Goal: Task Accomplishment & Management: Complete application form

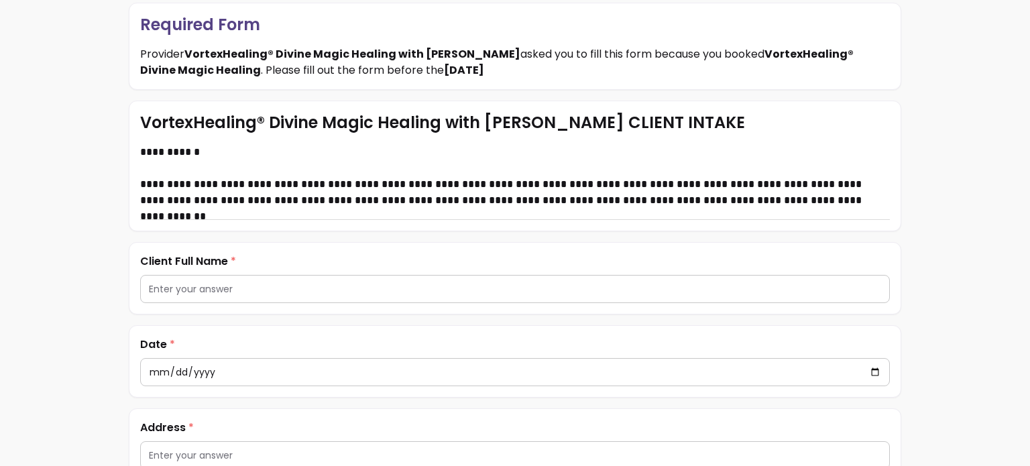
scroll to position [211, 0]
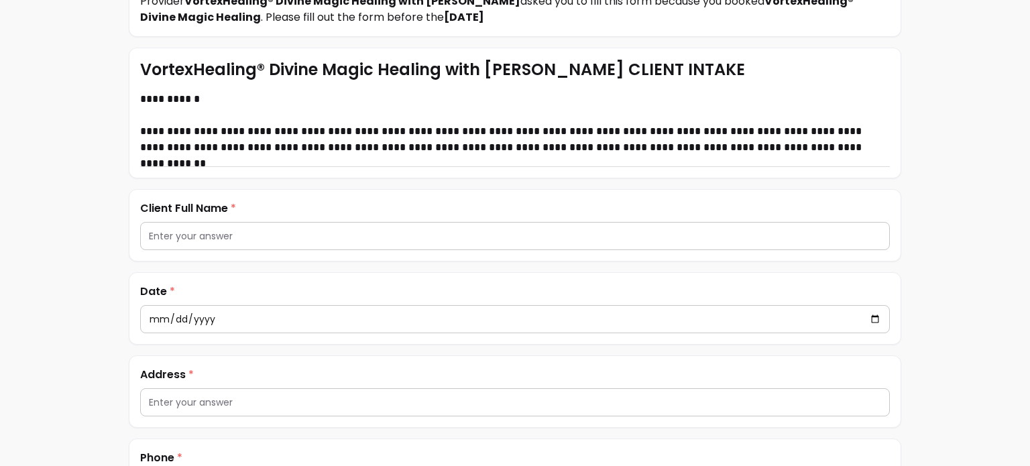
click at [334, 236] on input "text" at bounding box center [515, 235] width 732 height 13
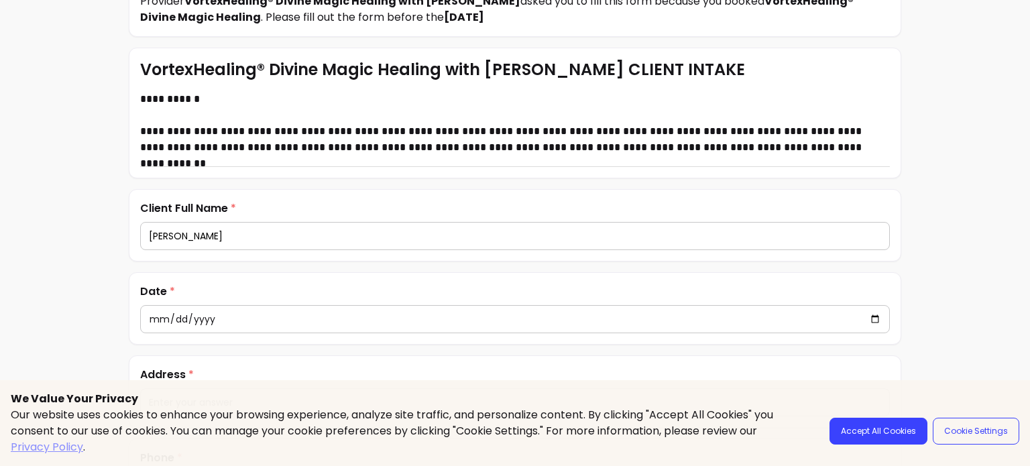
scroll to position [378, 0]
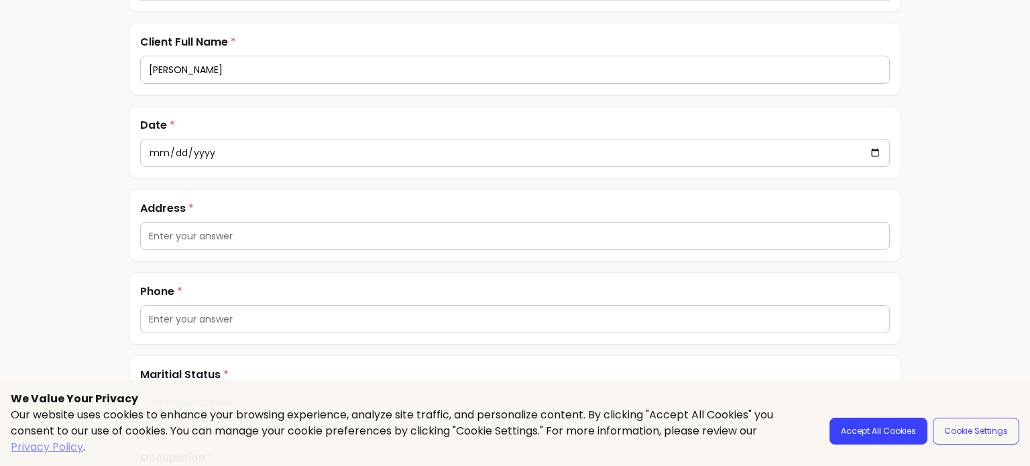
type input "[PERSON_NAME]"
click at [334, 236] on input "text" at bounding box center [515, 235] width 732 height 13
type input "[STREET_ADDRESS]"
click at [262, 312] on input "text" at bounding box center [515, 318] width 732 height 13
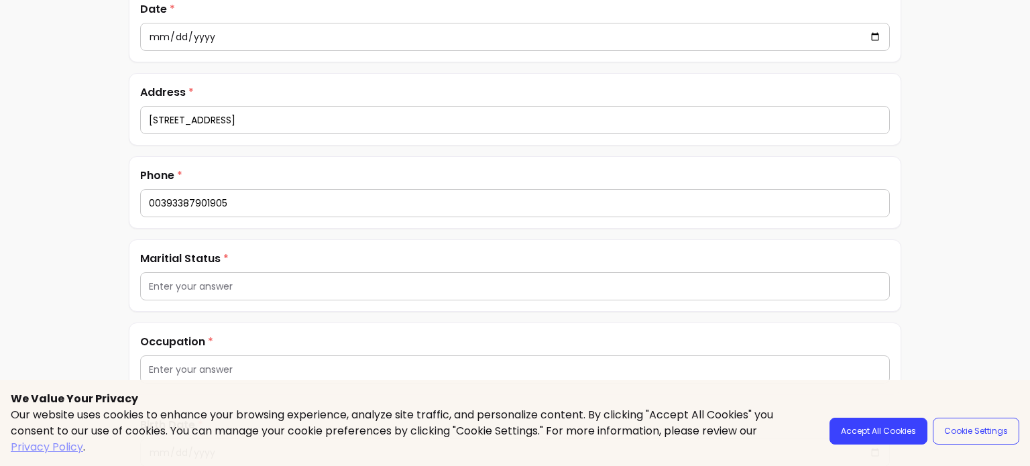
scroll to position [495, 0]
type input "00393387901905"
click at [263, 287] on input "text" at bounding box center [515, 284] width 732 height 13
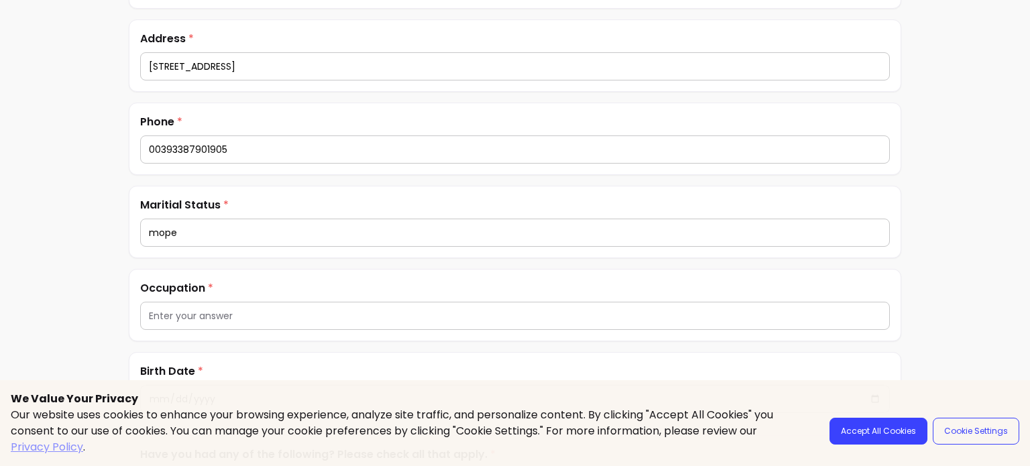
scroll to position [571, 0]
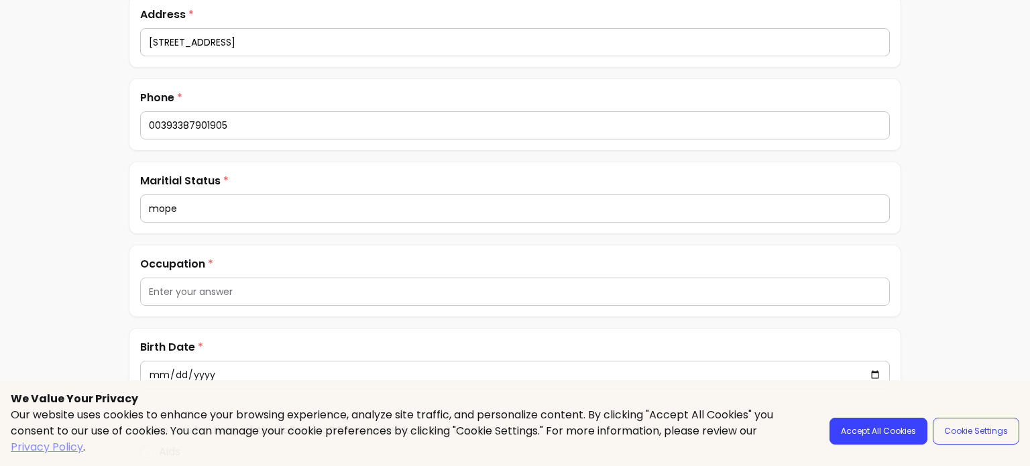
type input "mope"
click at [263, 287] on input "text" at bounding box center [515, 291] width 732 height 13
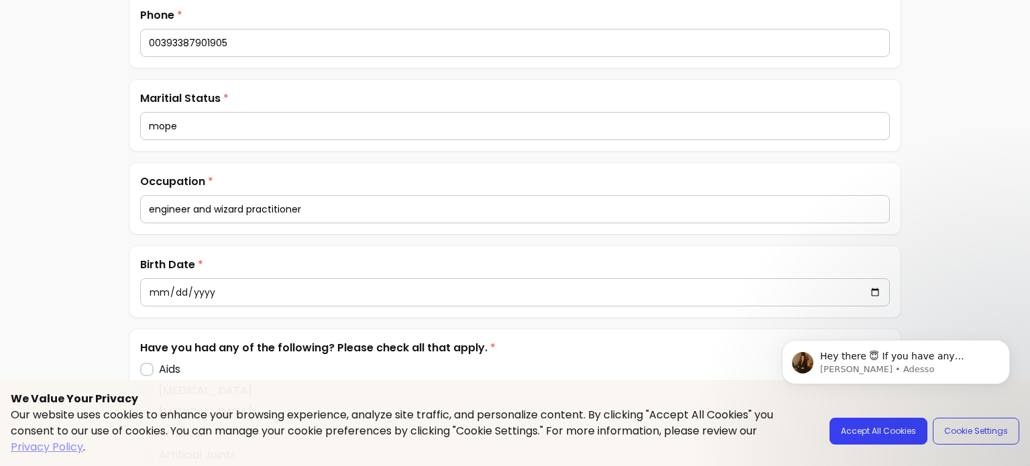
scroll to position [655, 0]
type input "engineer and wizard practitioner"
click at [152, 287] on input "date" at bounding box center [515, 291] width 732 height 15
type input "[DATE]"
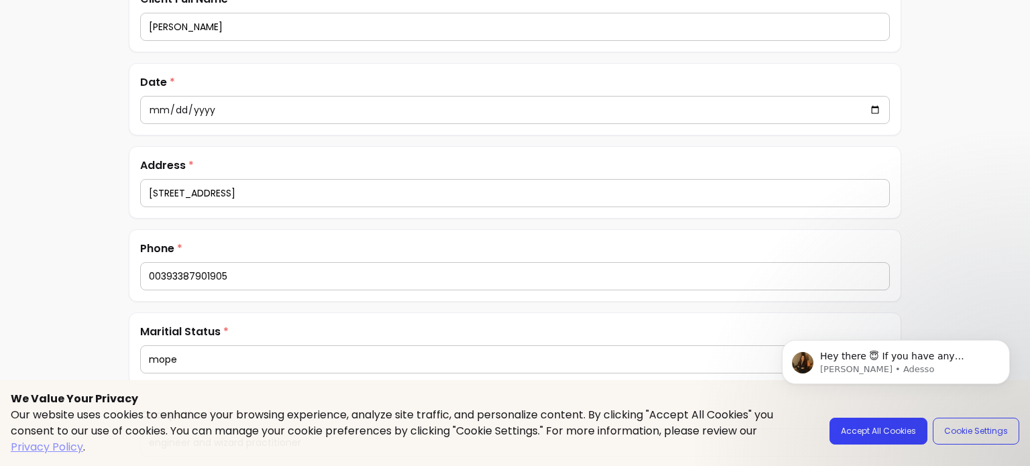
scroll to position [418, 0]
click at [157, 119] on div at bounding box center [515, 112] width 732 height 27
type input "[DATE]"
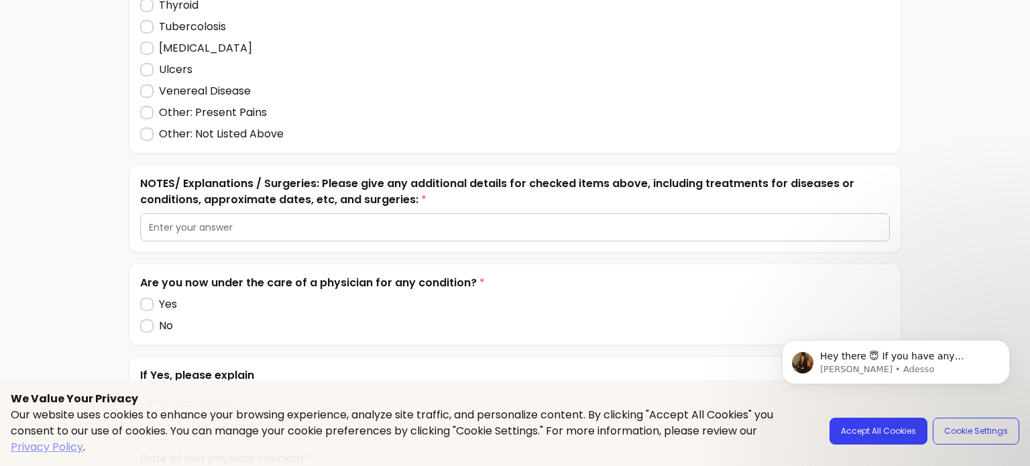
scroll to position [1934, 0]
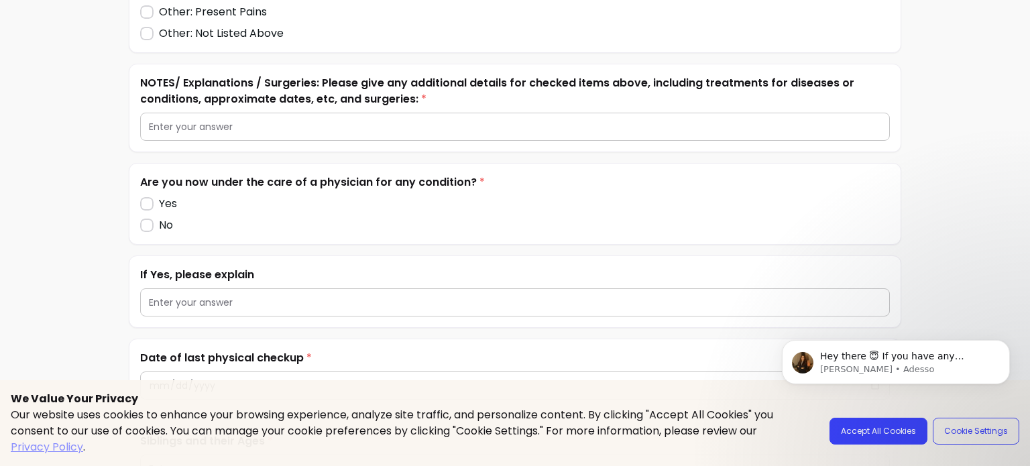
click at [314, 123] on input "text" at bounding box center [515, 126] width 732 height 13
type input "n"
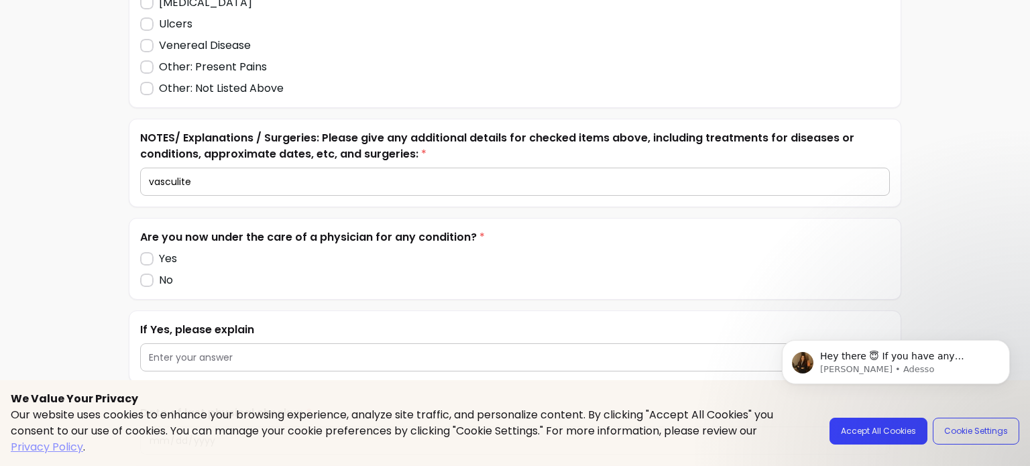
scroll to position [1878, 0]
type input "vasculite"
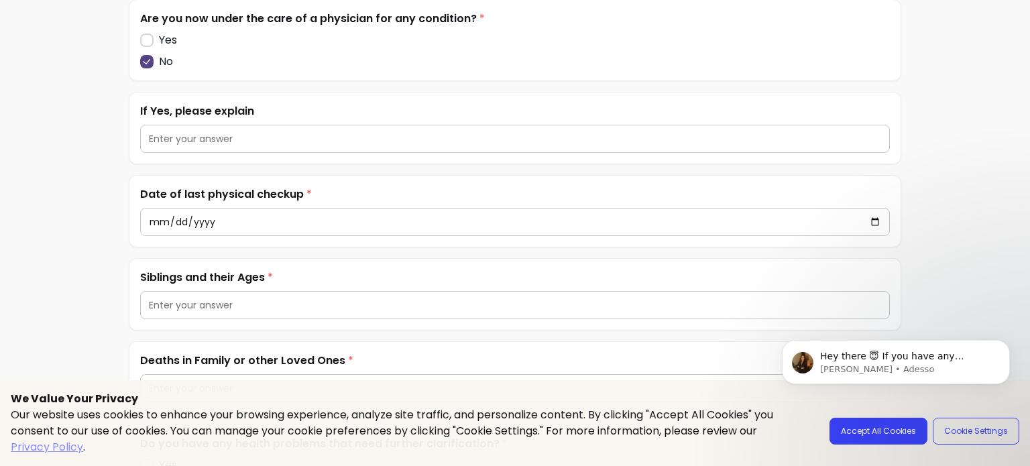
scroll to position [2100, 0]
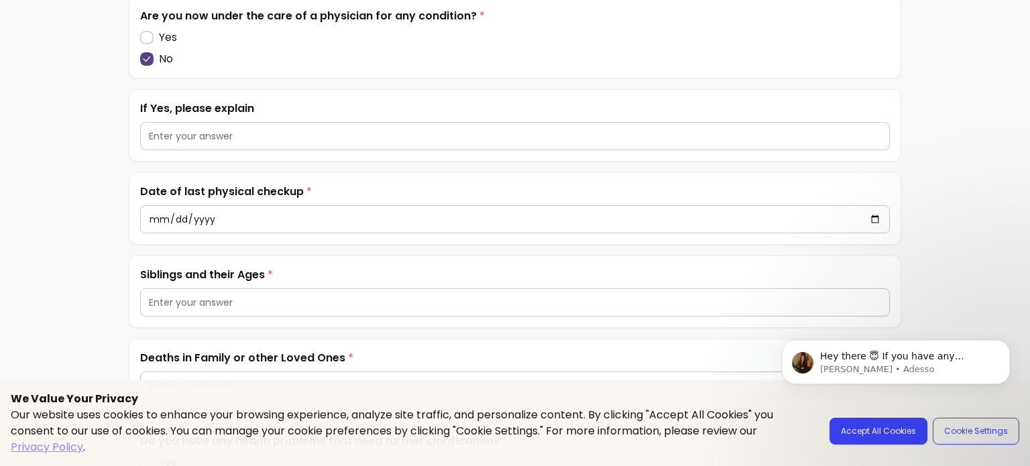
click at [153, 212] on input "date" at bounding box center [515, 219] width 732 height 15
type input "[DATE]"
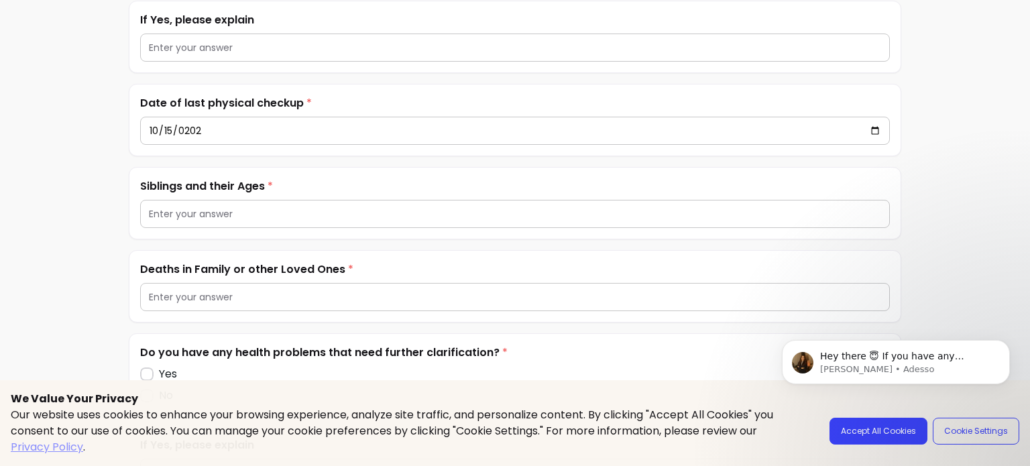
scroll to position [2189, 0]
click at [153, 212] on input "text" at bounding box center [515, 213] width 732 height 13
click at [235, 292] on input "text" at bounding box center [515, 296] width 732 height 13
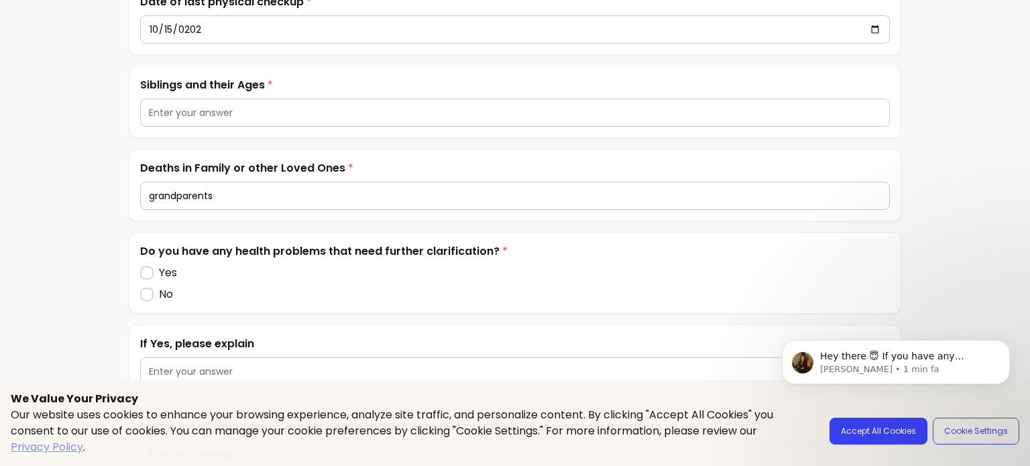
scroll to position [2291, 0]
type input "grandparents"
click at [207, 113] on div at bounding box center [515, 112] width 732 height 27
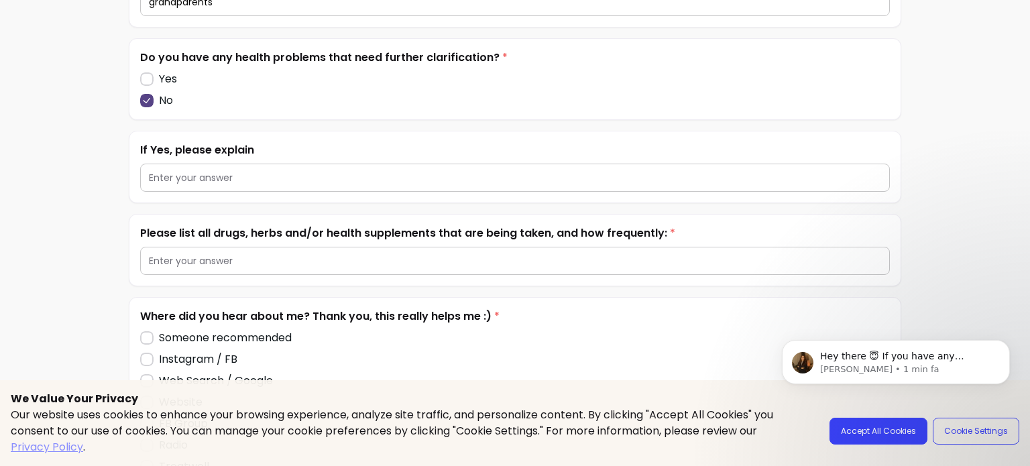
scroll to position [2484, 0]
type input "Brother, [DEMOGRAPHIC_DATA]"
click at [196, 254] on input "text" at bounding box center [515, 260] width 732 height 13
type input "a"
type input "r"
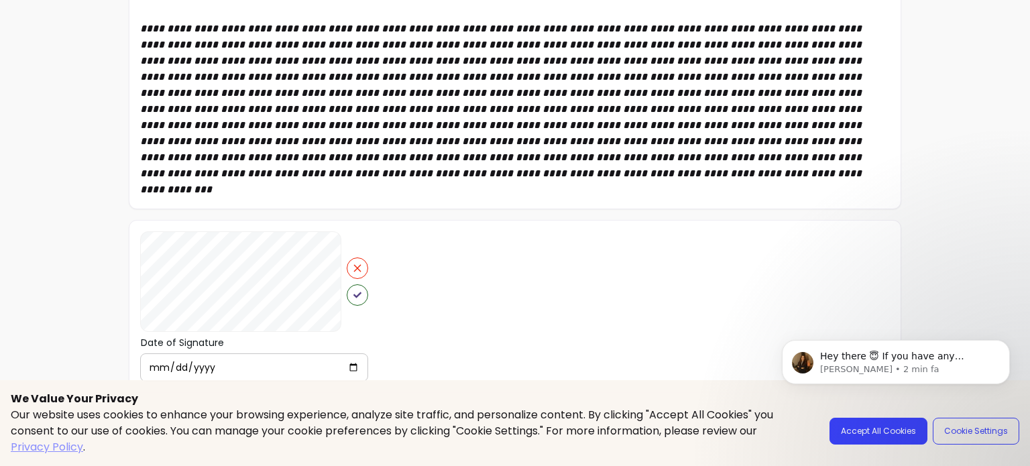
scroll to position [3329, 0]
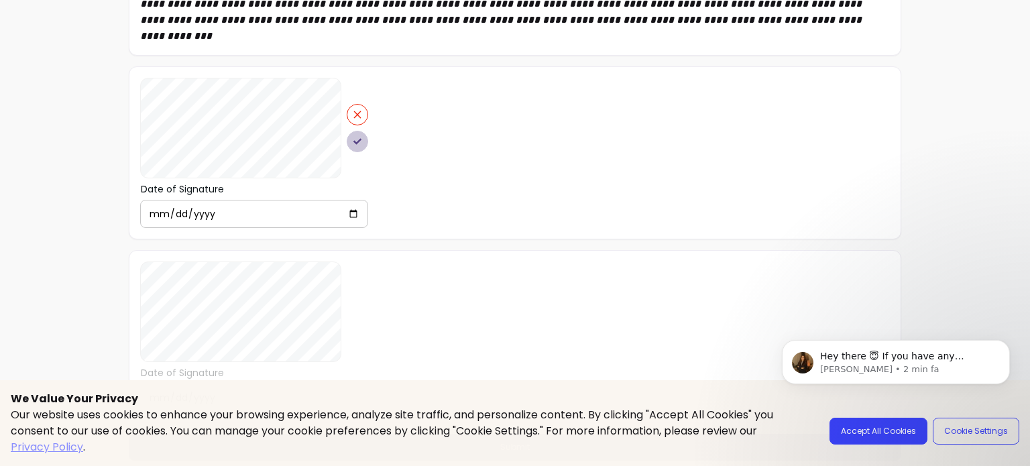
click at [357, 137] on icon "button" at bounding box center [357, 141] width 8 height 8
drag, startPoint x: 177, startPoint y: 103, endPoint x: 201, endPoint y: 227, distance: 127.0
click at [201, 227] on div "Date of Signature [DATE]" at bounding box center [515, 152] width 773 height 173
click at [349, 118] on button "button" at bounding box center [357, 127] width 21 height 21
drag, startPoint x: 131, startPoint y: 119, endPoint x: 209, endPoint y: 60, distance: 97.6
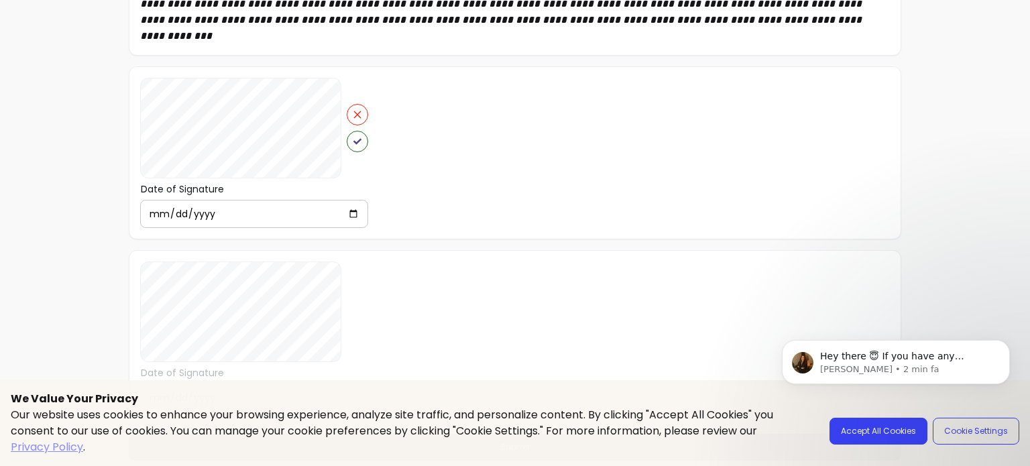
click at [209, 66] on div "Date of Signature [DATE]" at bounding box center [515, 152] width 773 height 173
click at [353, 137] on icon "button" at bounding box center [357, 141] width 8 height 8
click at [842, 432] on body "Hey there 😇 If you have any question about what you can do with Fluum, I'm here…" at bounding box center [896, 385] width 258 height 137
click at [885, 438] on body "Hey there 😇 If you have any question about what you can do with Fluum, I'm here…" at bounding box center [896, 385] width 258 height 137
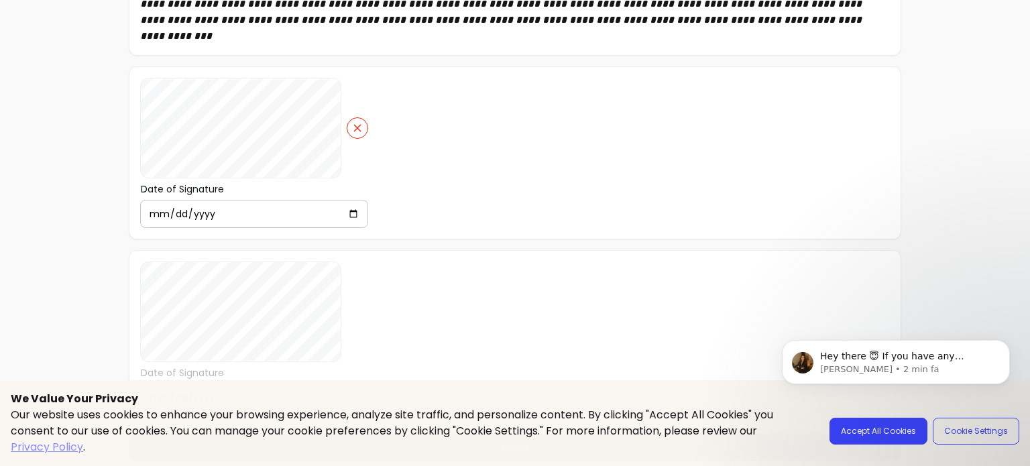
click at [885, 435] on body "Hey there 😇 If you have any question about what you can do with Fluum, I'm here…" at bounding box center [896, 385] width 258 height 137
click at [997, 438] on body "Hey there 😇 If you have any question about what you can do with Fluum, I'm here…" at bounding box center [896, 385] width 258 height 137
click at [863, 438] on body "Hey there 😇 If you have any question about what you can do with Fluum, I'm here…" at bounding box center [896, 385] width 258 height 137
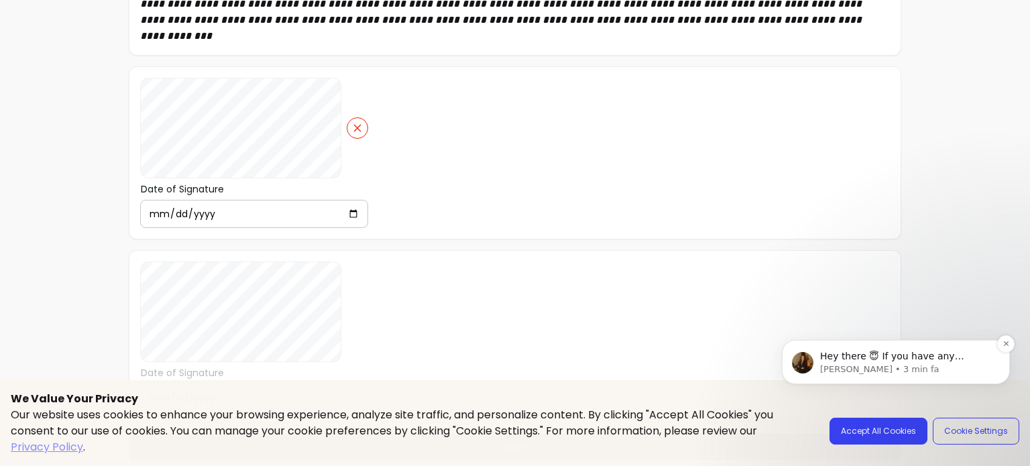
click at [909, 376] on div "Hey there 😇 If you have any question about what you can do with Fluum, I'm here…" at bounding box center [896, 362] width 228 height 44
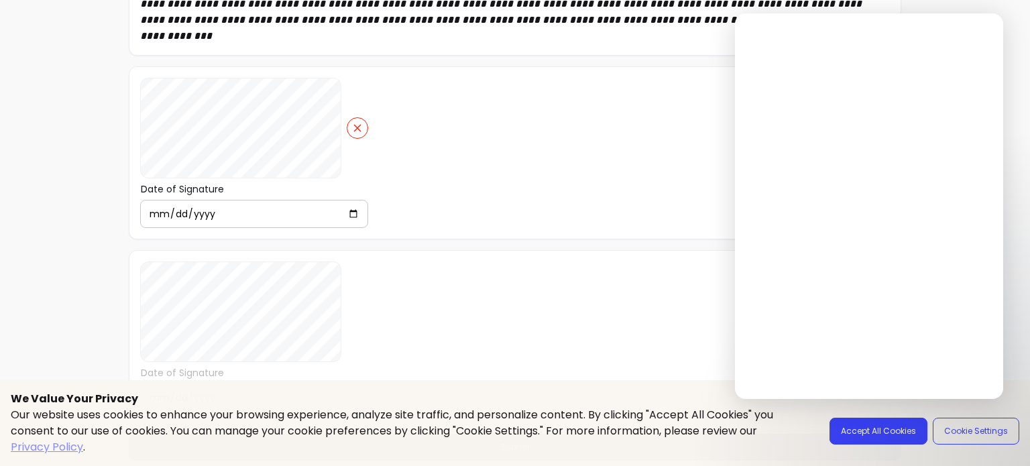
scroll to position [0, 0]
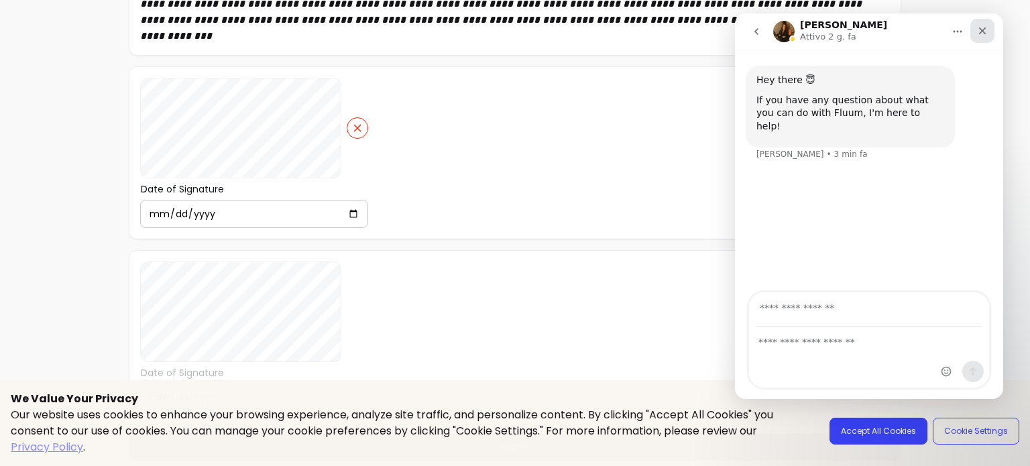
click at [988, 34] on div "Chiudi" at bounding box center [982, 31] width 24 height 24
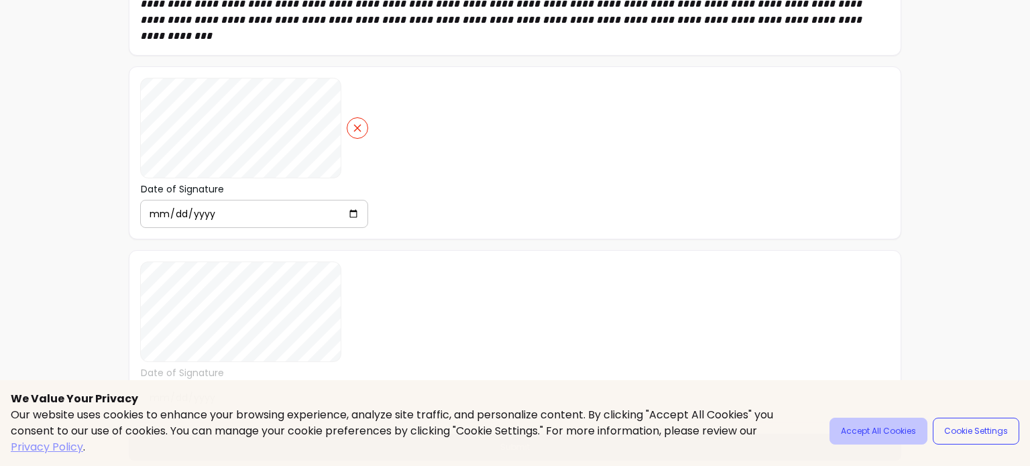
click at [883, 435] on button "Accept All Cookies" at bounding box center [879, 431] width 98 height 27
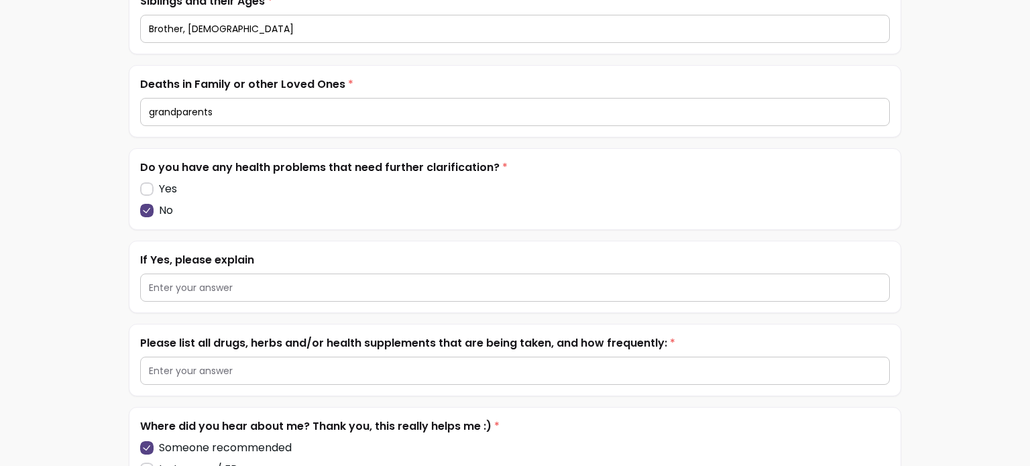
scroll to position [2373, 0]
click at [267, 365] on input "text" at bounding box center [515, 371] width 732 height 13
type input "m"
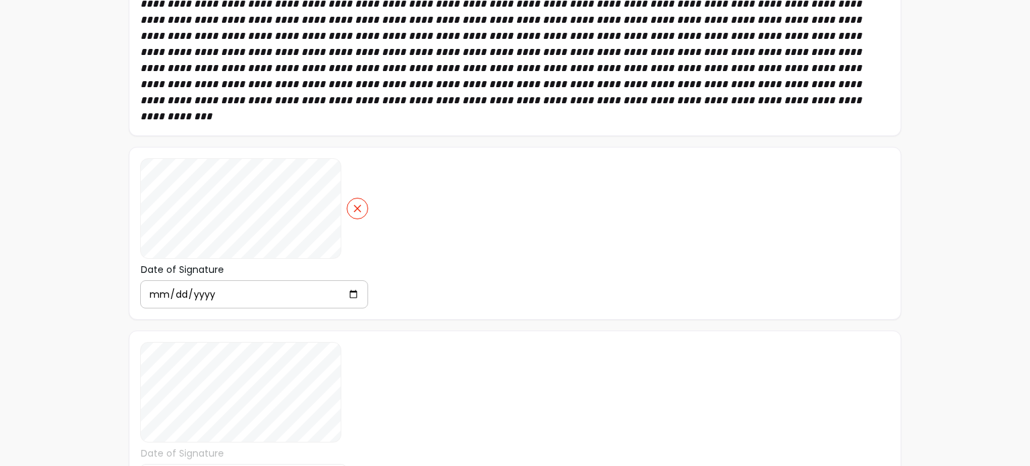
scroll to position [3329, 0]
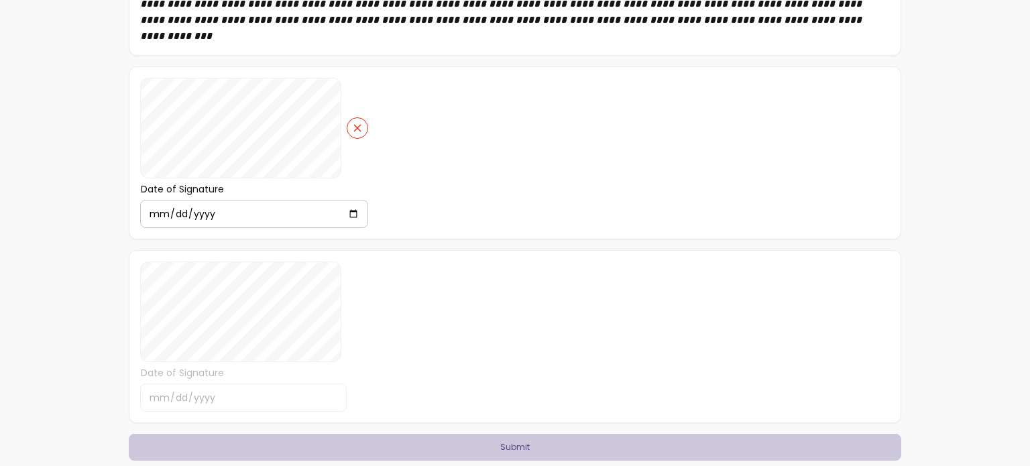
type input "nope"
click at [535, 437] on button "Submit" at bounding box center [514, 448] width 749 height 26
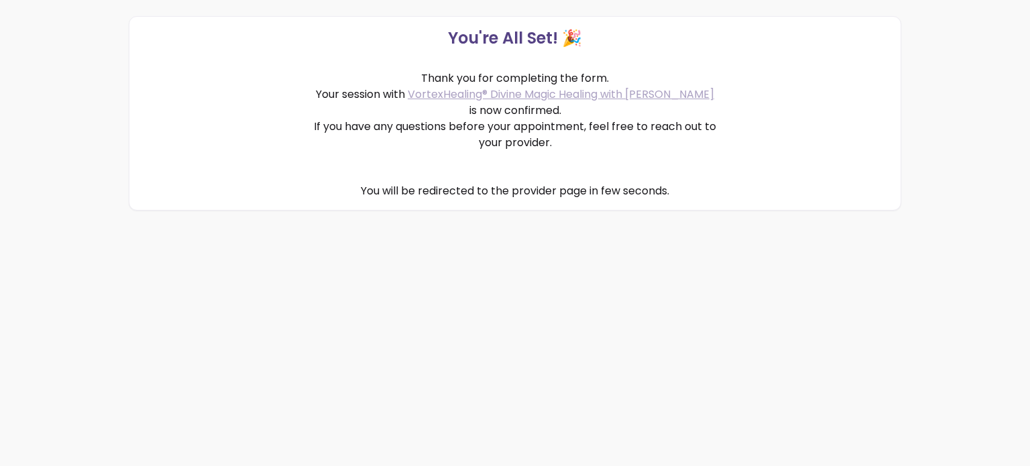
scroll to position [0, 0]
